Goal: Task Accomplishment & Management: Complete application form

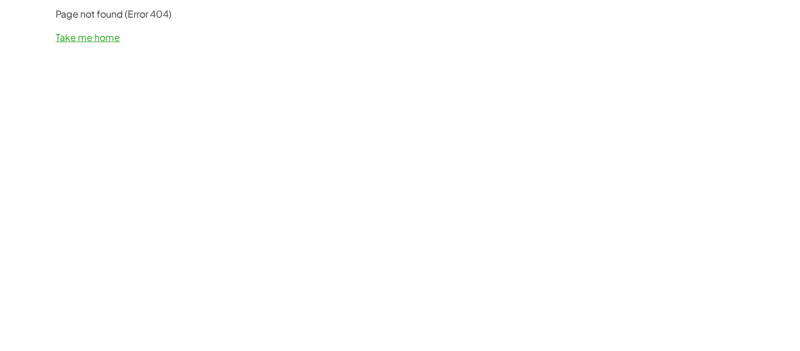
click at [79, 43] on link "Take me home" at bounding box center [88, 37] width 64 height 12
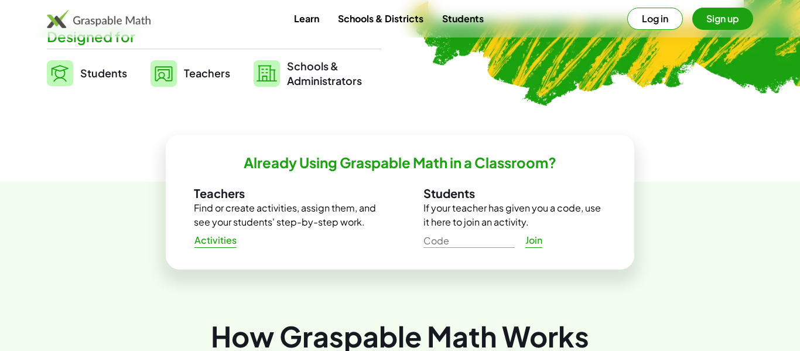
scroll to position [297, 0]
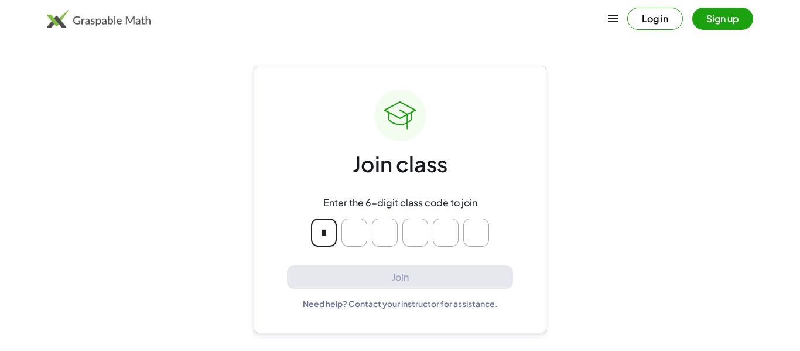
type input "*"
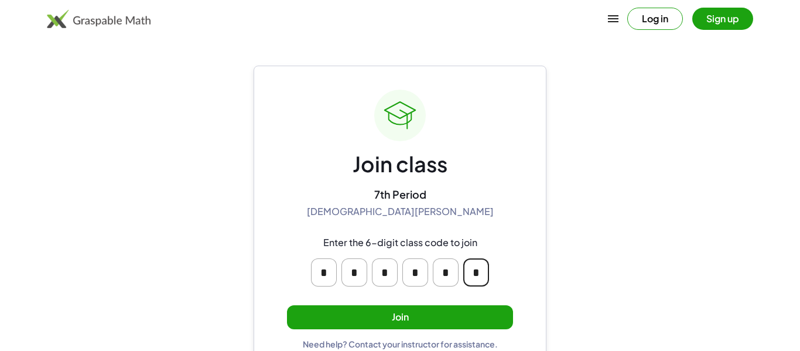
type input "*"
click at [467, 314] on button "Join" at bounding box center [400, 317] width 226 height 24
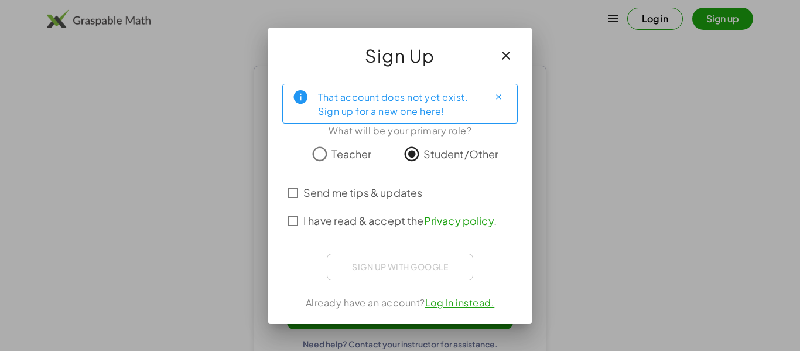
click at [358, 233] on label "I have read & accept the Privacy policy ." at bounding box center [399, 221] width 193 height 28
